Goal: Task Accomplishment & Management: Use online tool/utility

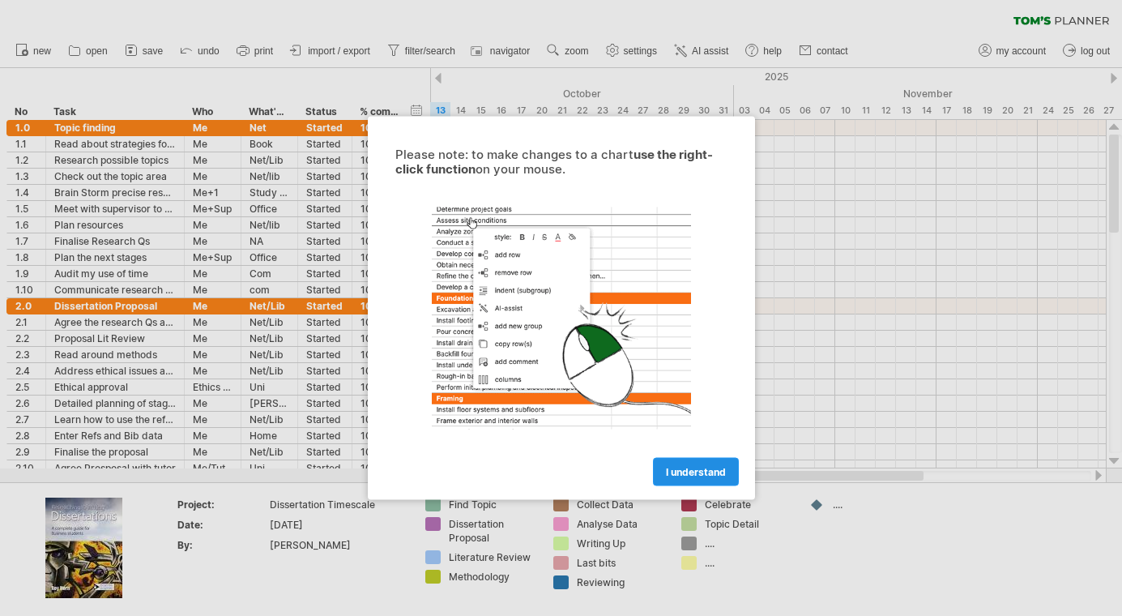
click at [718, 478] on link "I understand" at bounding box center [696, 472] width 86 height 28
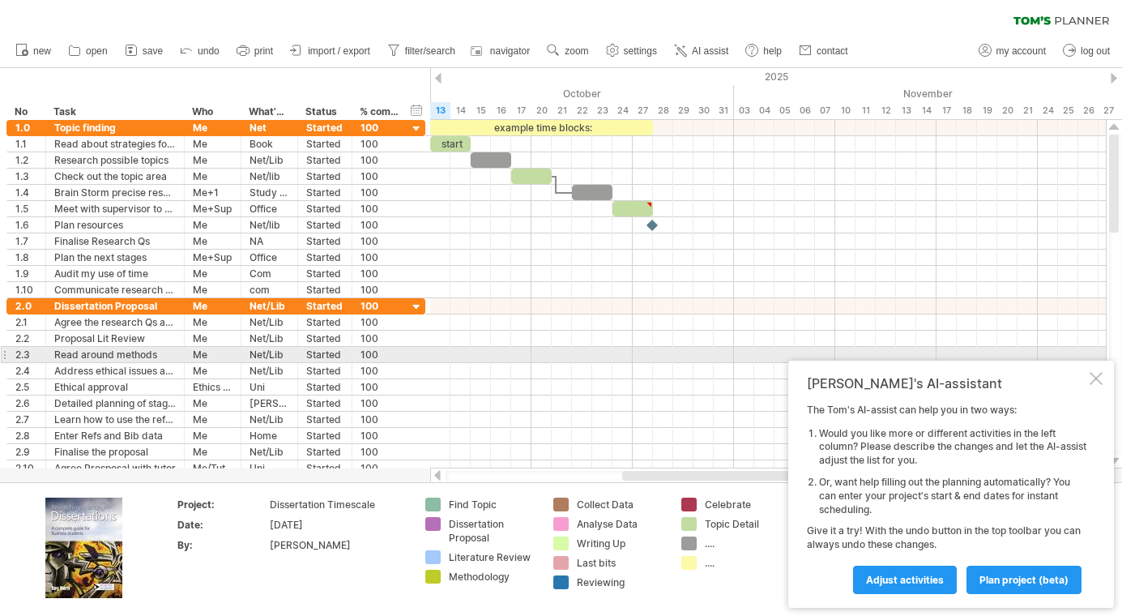
click at [1109, 360] on div at bounding box center [1115, 293] width 13 height 318
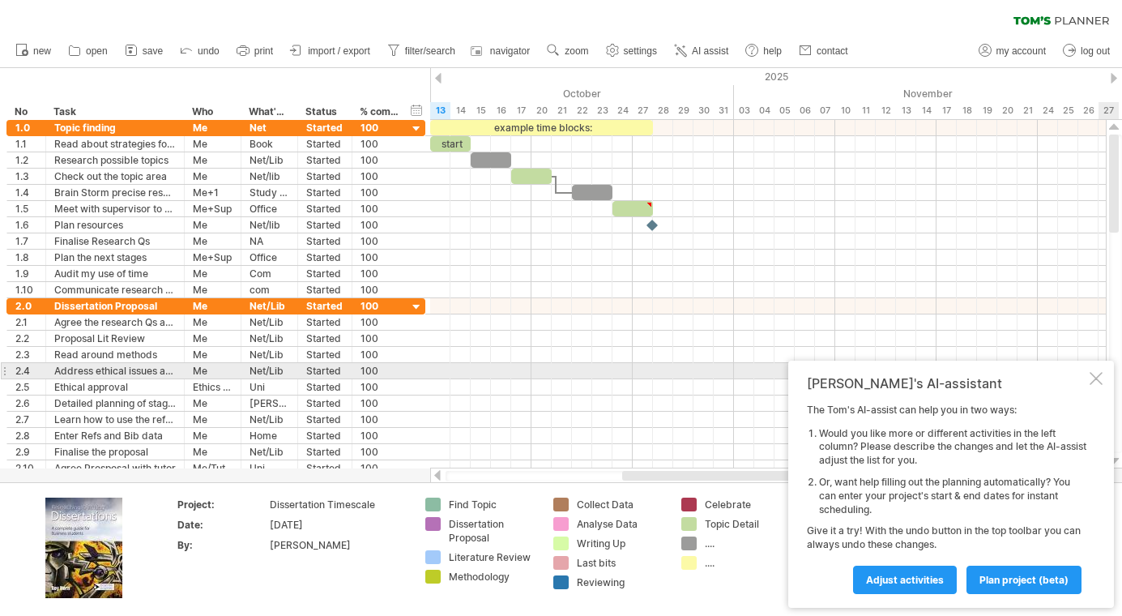
click at [1096, 377] on div at bounding box center [1095, 378] width 13 height 13
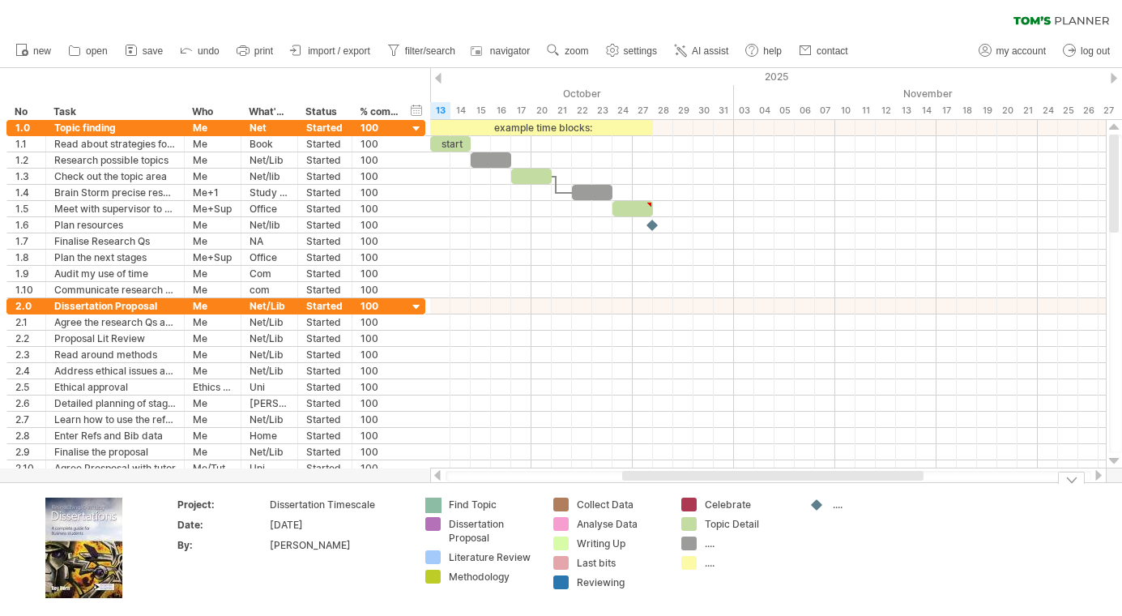
click at [429, 501] on div "Trying to reach [DOMAIN_NAME] Connected again... 0% clear filter new *" at bounding box center [561, 308] width 1122 height 616
click at [438, 522] on div "Trying to reach [DOMAIN_NAME] Connected again... 0% clear filter new *" at bounding box center [561, 308] width 1122 height 616
click at [999, 51] on span "my account" at bounding box center [1020, 50] width 49 height 11
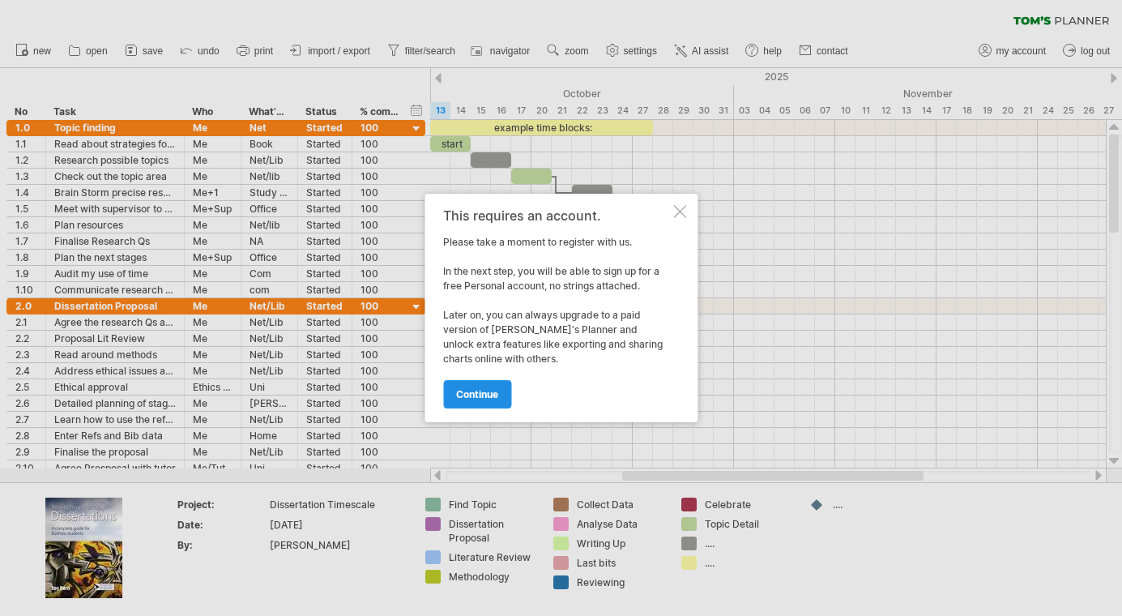
click at [474, 381] on link "continue" at bounding box center [477, 394] width 68 height 28
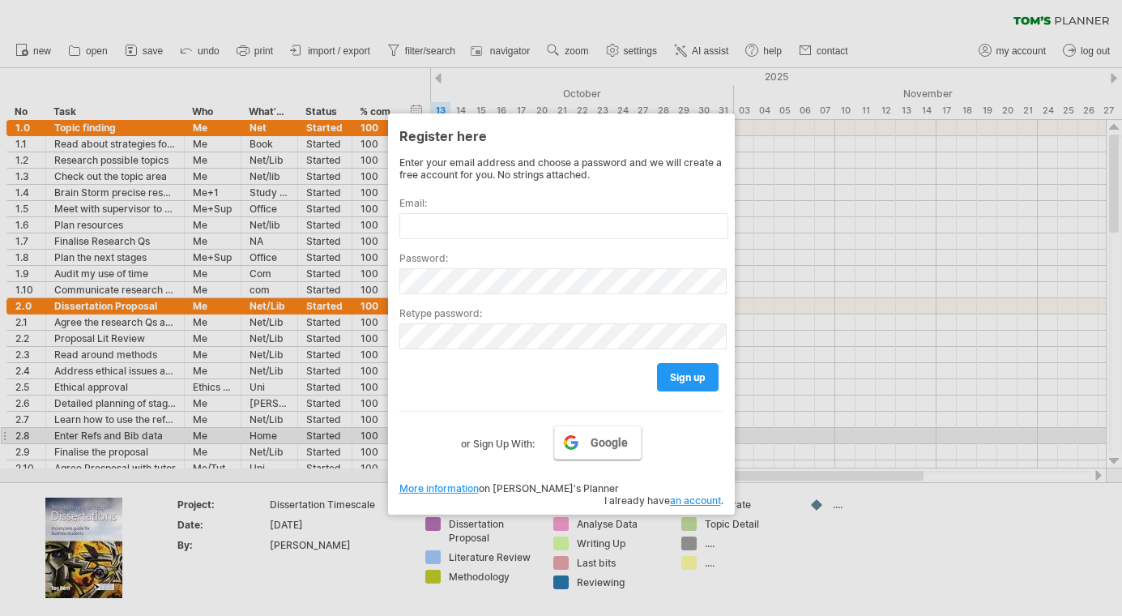
click at [575, 440] on link "Google" at bounding box center [597, 442] width 87 height 34
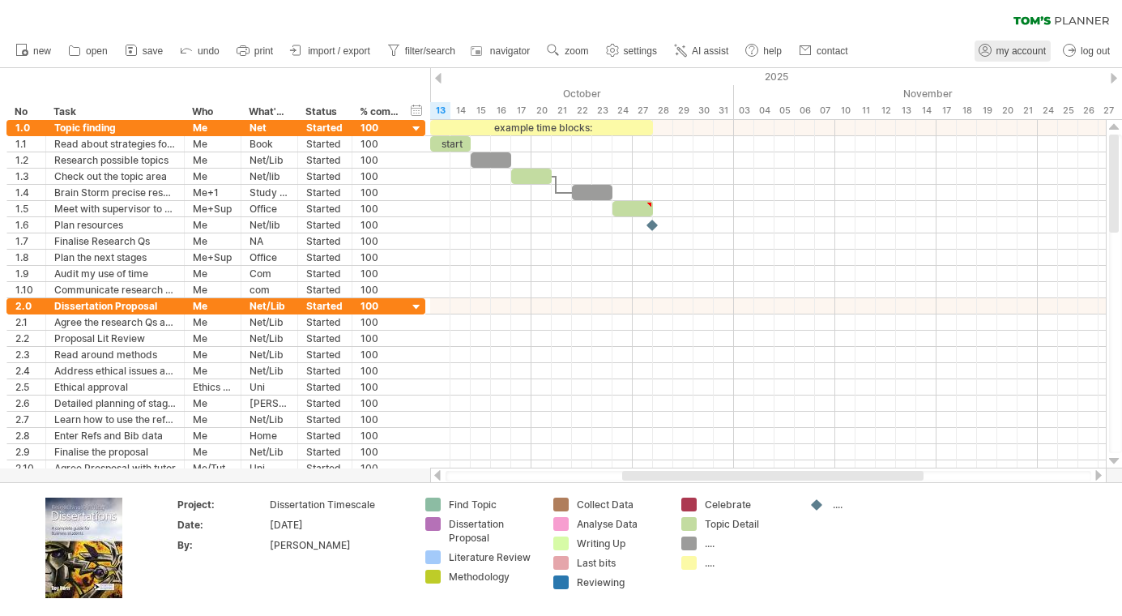
click at [1021, 49] on span "my account" at bounding box center [1020, 50] width 49 height 11
type input "**********"
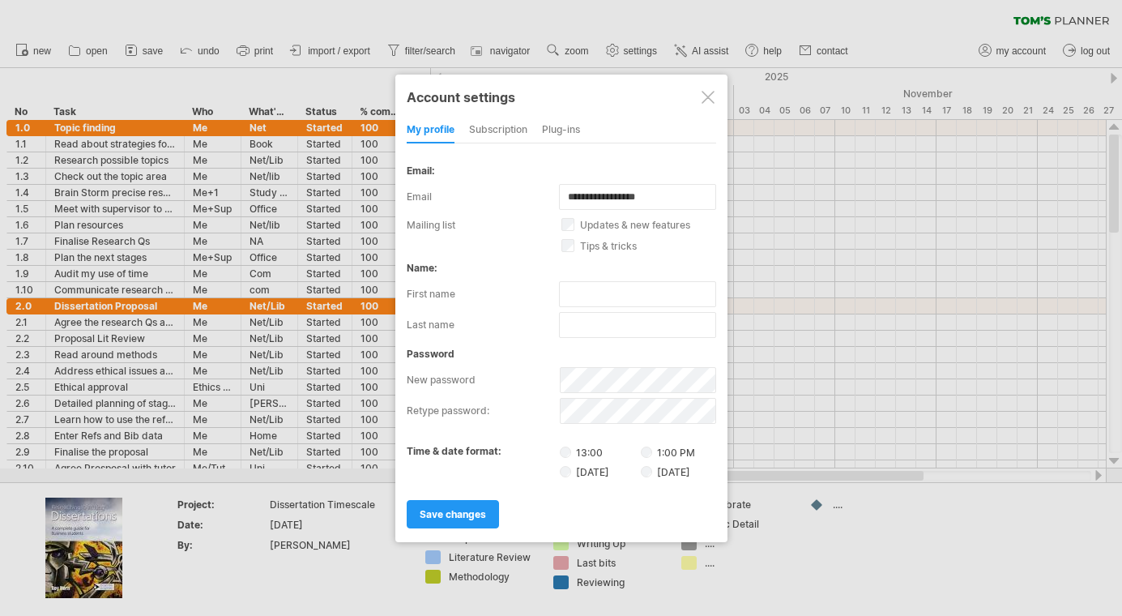
click at [707, 100] on div at bounding box center [707, 97] width 13 height 13
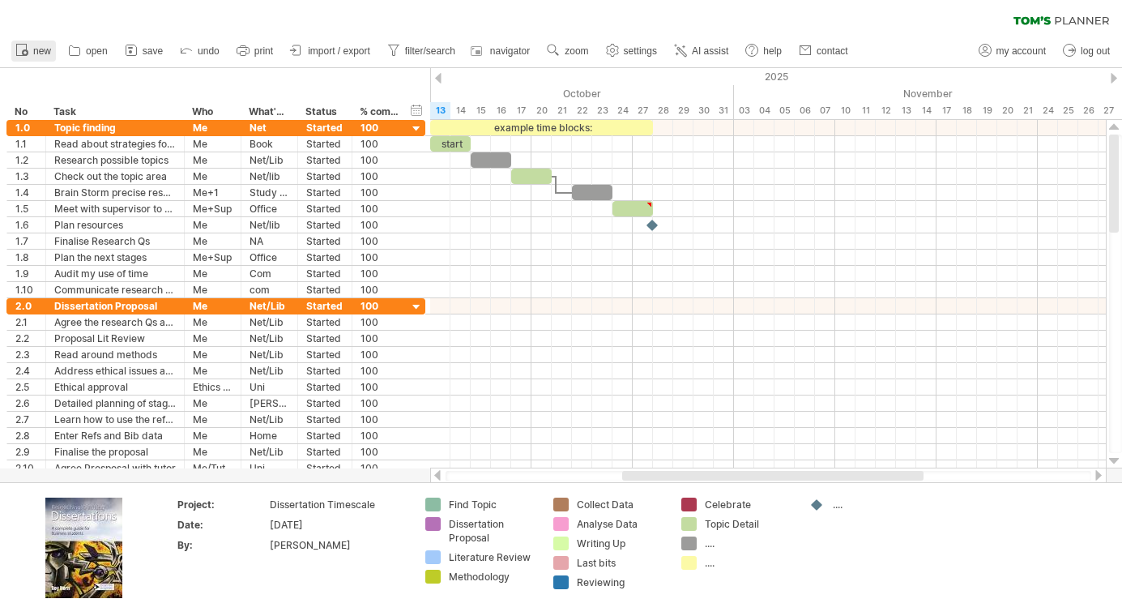
click at [15, 51] on icon at bounding box center [22, 49] width 16 height 16
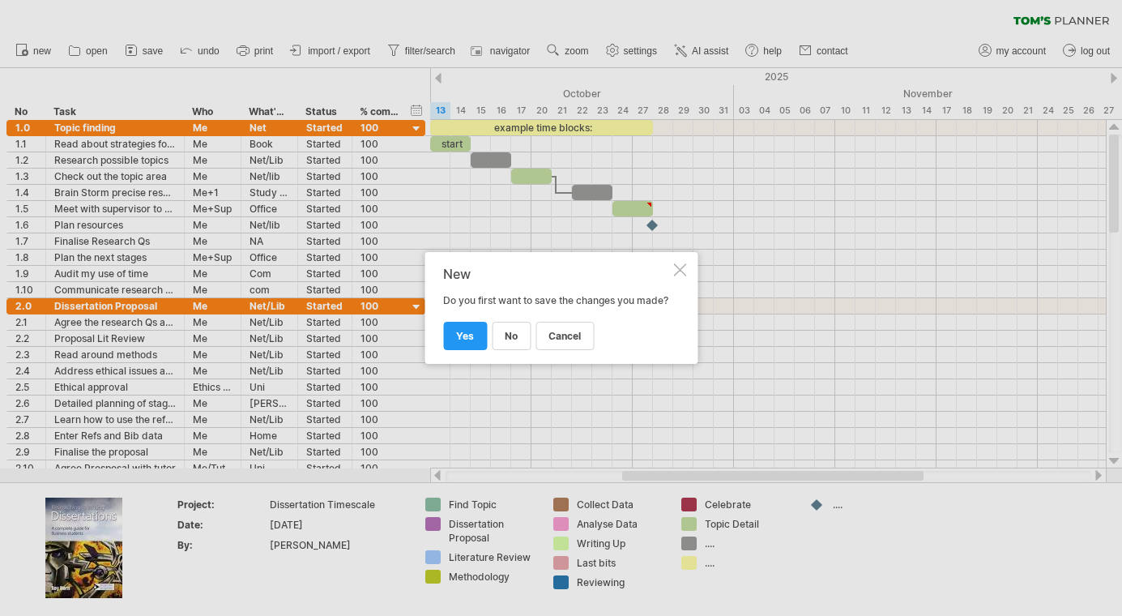
click at [679, 263] on div at bounding box center [679, 269] width 13 height 13
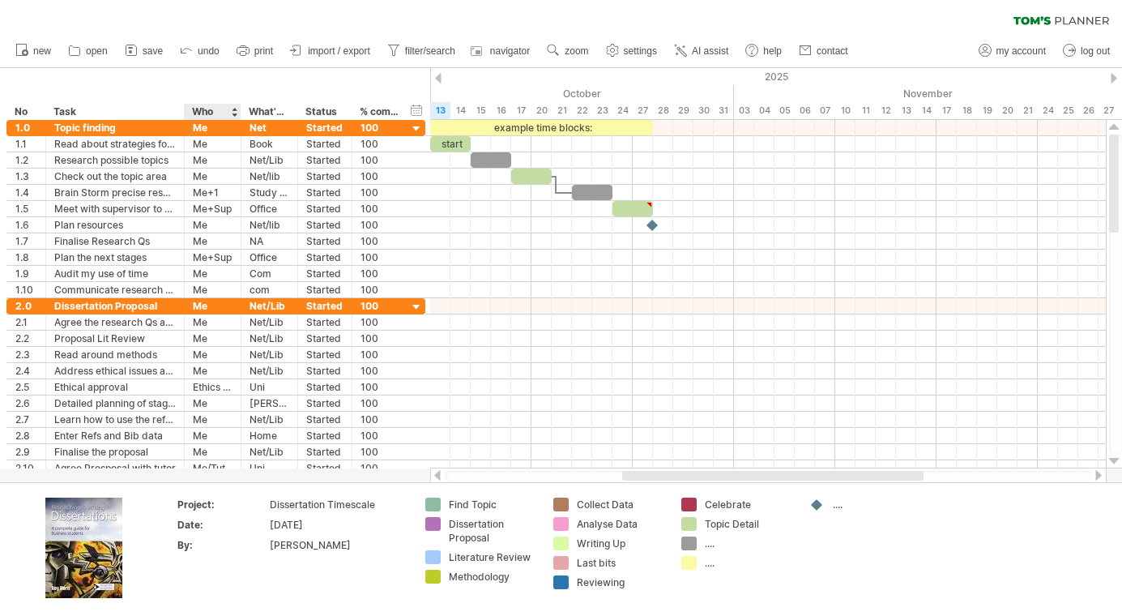
click at [241, 109] on div "**********" at bounding box center [269, 112] width 57 height 16
click at [238, 105] on div at bounding box center [240, 112] width 6 height 16
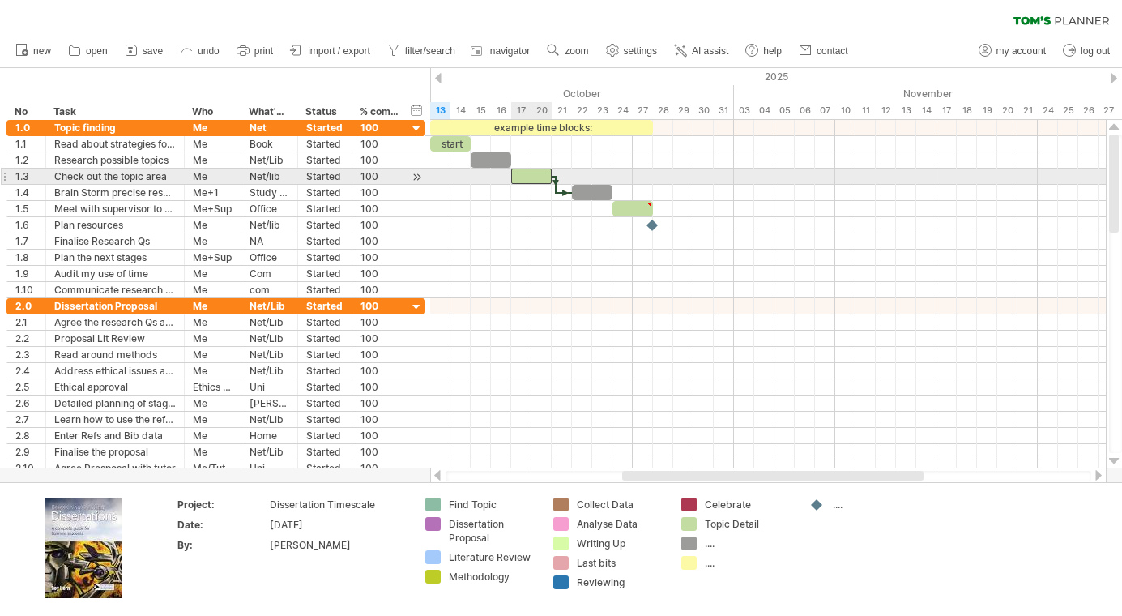
click at [527, 177] on div at bounding box center [531, 175] width 41 height 15
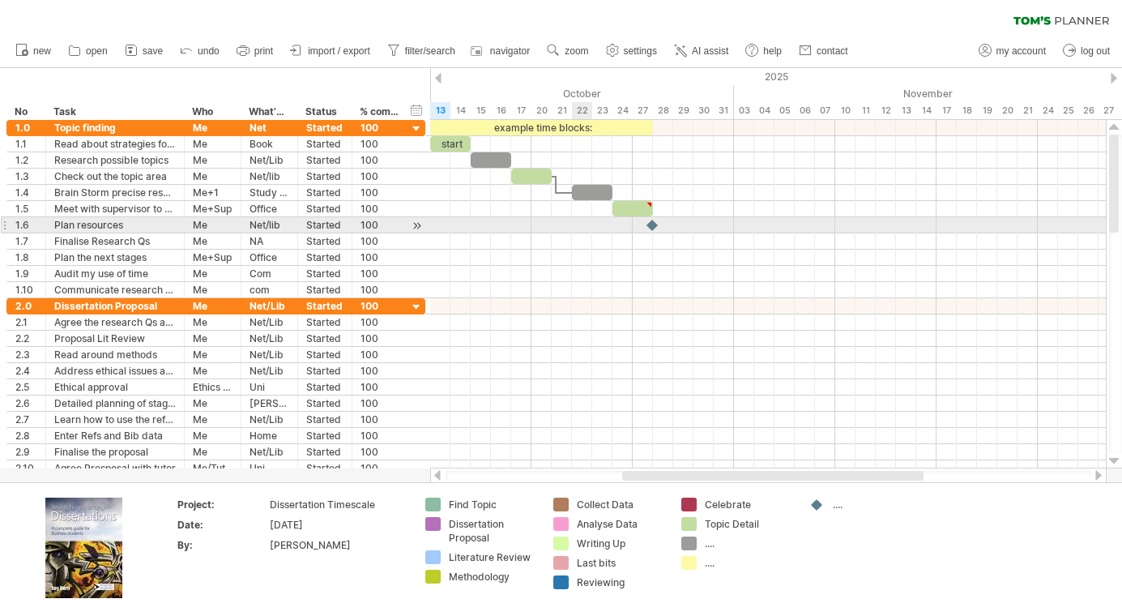
click at [589, 222] on div at bounding box center [768, 225] width 676 height 16
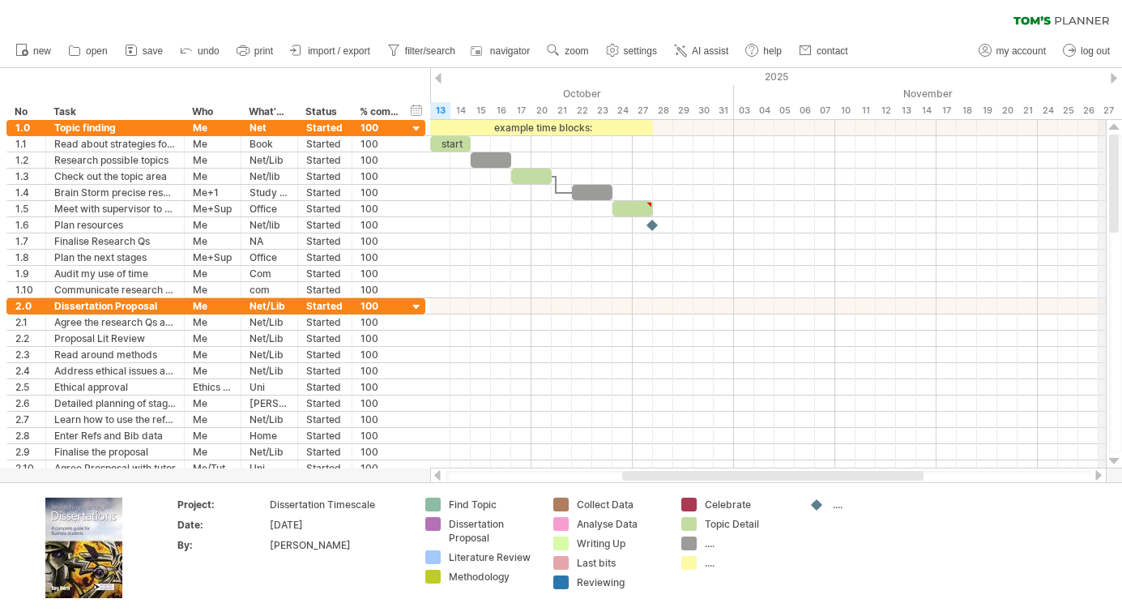
click at [1110, 83] on div "2025" at bounding box center [450, 76] width 2309 height 17
click at [1115, 81] on div at bounding box center [1114, 78] width 6 height 11
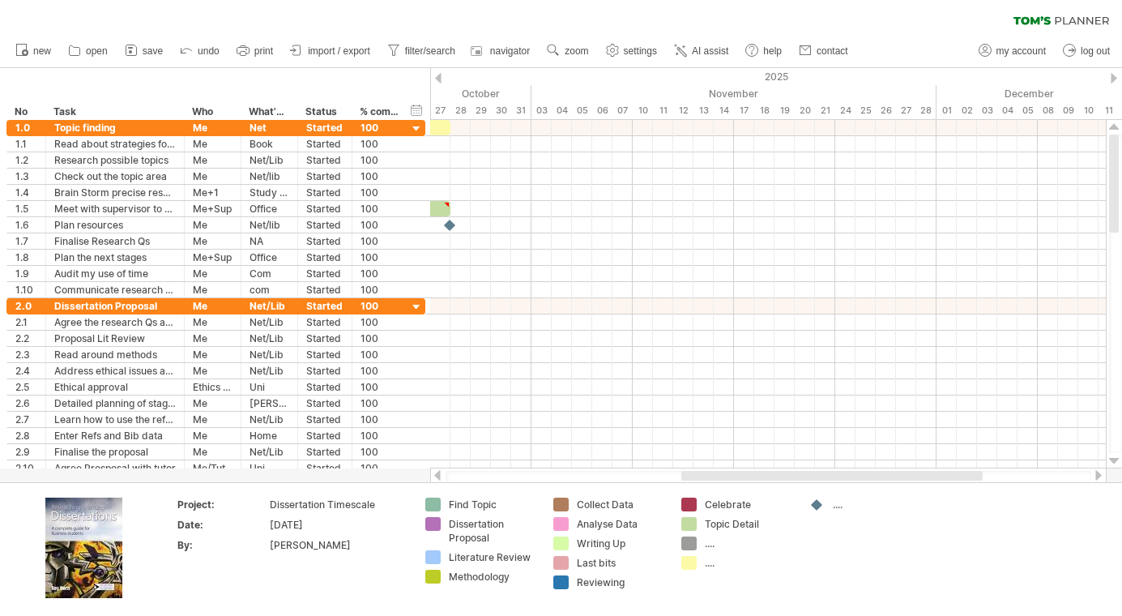
click at [1115, 81] on div at bounding box center [1114, 78] width 6 height 11
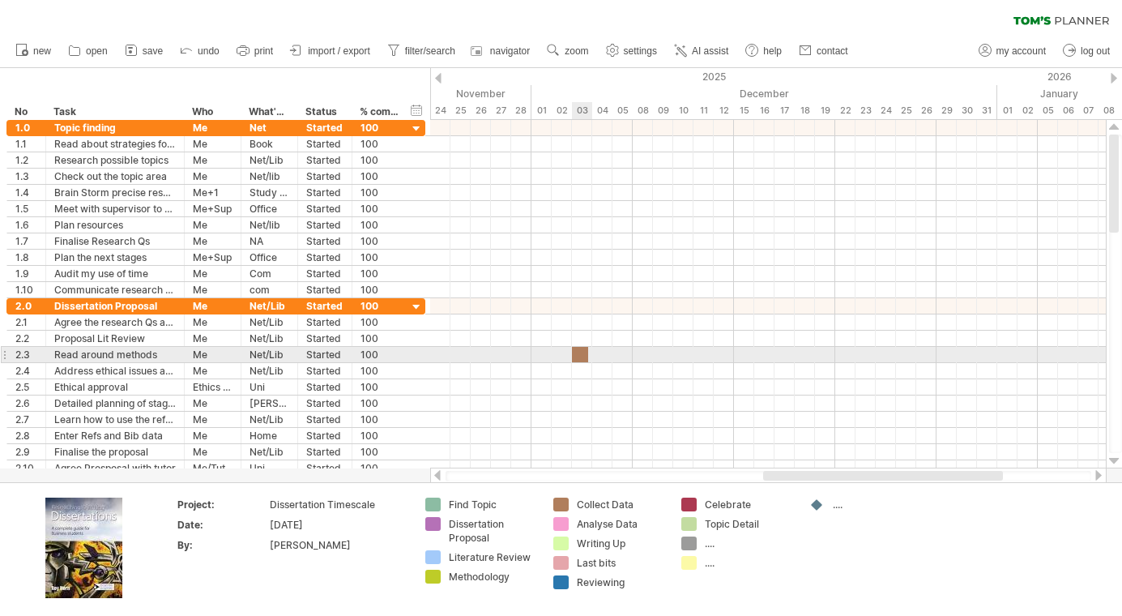
drag, startPoint x: 564, startPoint y: 499, endPoint x: 580, endPoint y: 359, distance: 141.1
click at [580, 359] on div "Trying to reach [DOMAIN_NAME] Connected again... 0% clear filter new *" at bounding box center [561, 308] width 1122 height 616
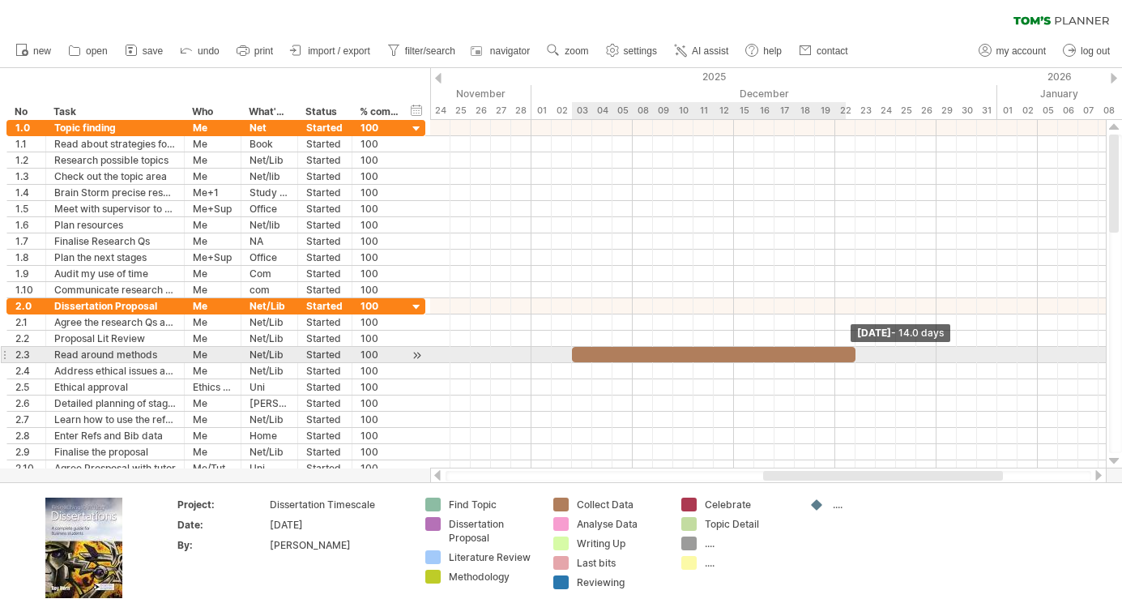
drag, startPoint x: 580, startPoint y: 351, endPoint x: 869, endPoint y: 360, distance: 289.3
click at [855, 360] on div at bounding box center [714, 354] width 284 height 15
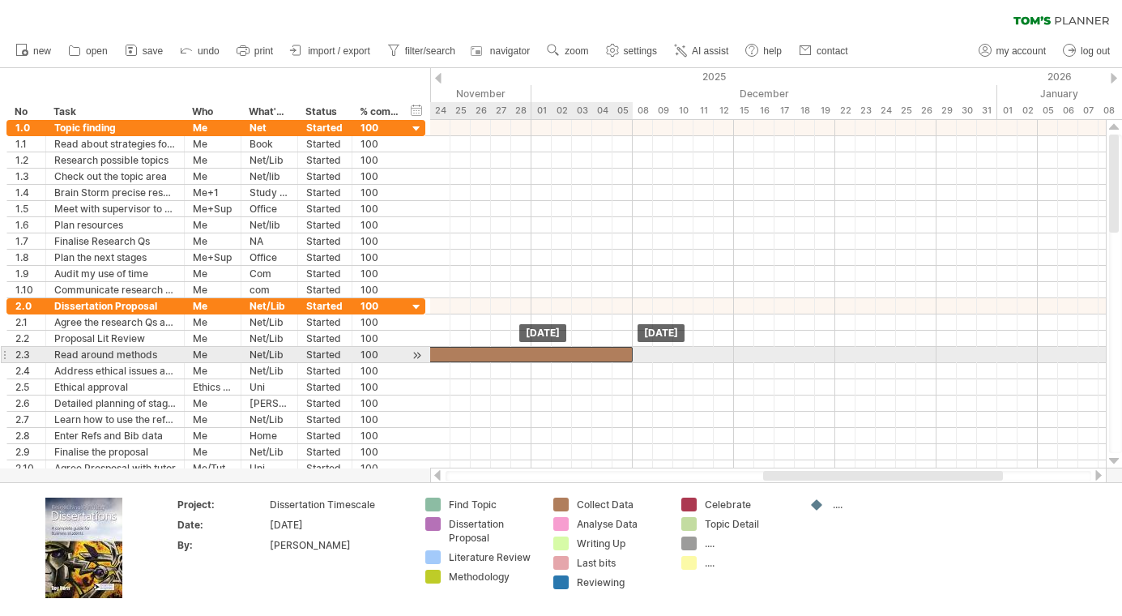
drag, startPoint x: 866, startPoint y: 355, endPoint x: 620, endPoint y: 357, distance: 245.5
click at [620, 357] on div at bounding box center [481, 354] width 304 height 15
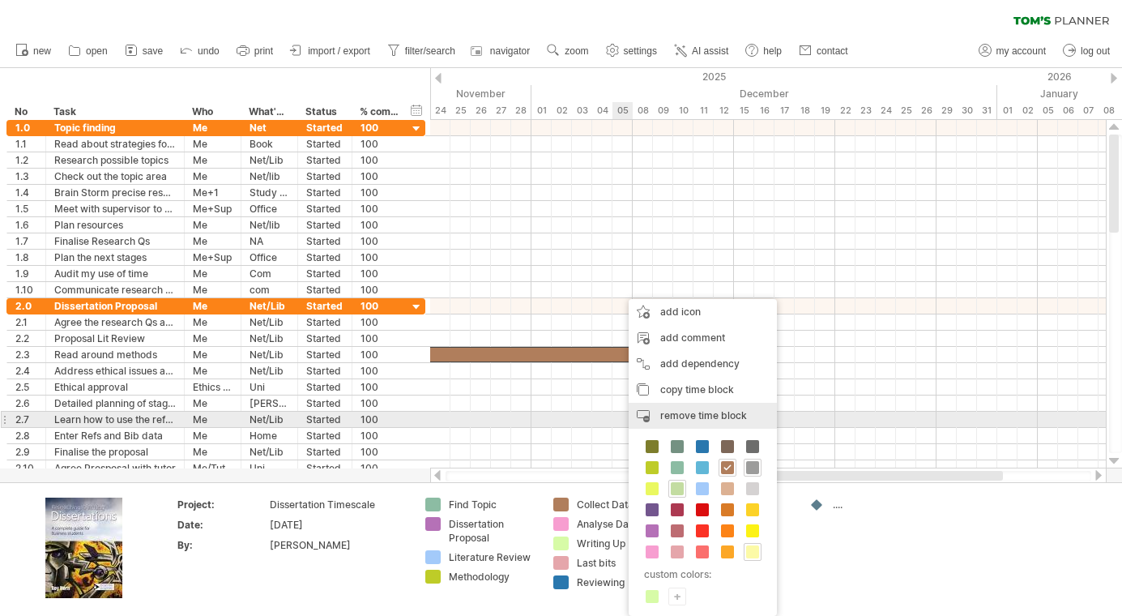
click at [685, 419] on span "remove time block" at bounding box center [703, 415] width 87 height 12
